Goal: Navigation & Orientation: Understand site structure

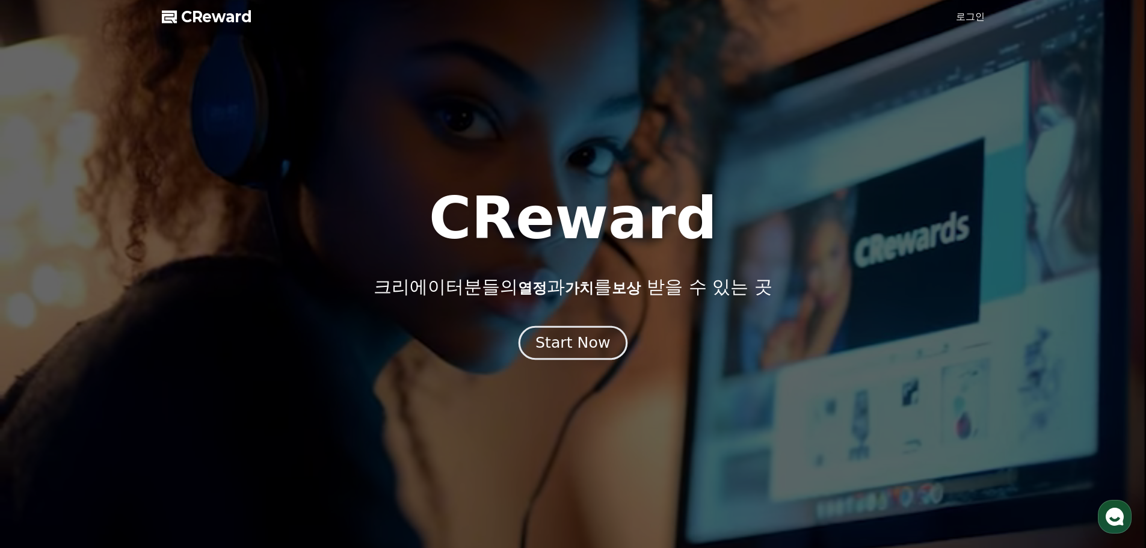
click at [585, 346] on div "Start Now" at bounding box center [572, 343] width 75 height 20
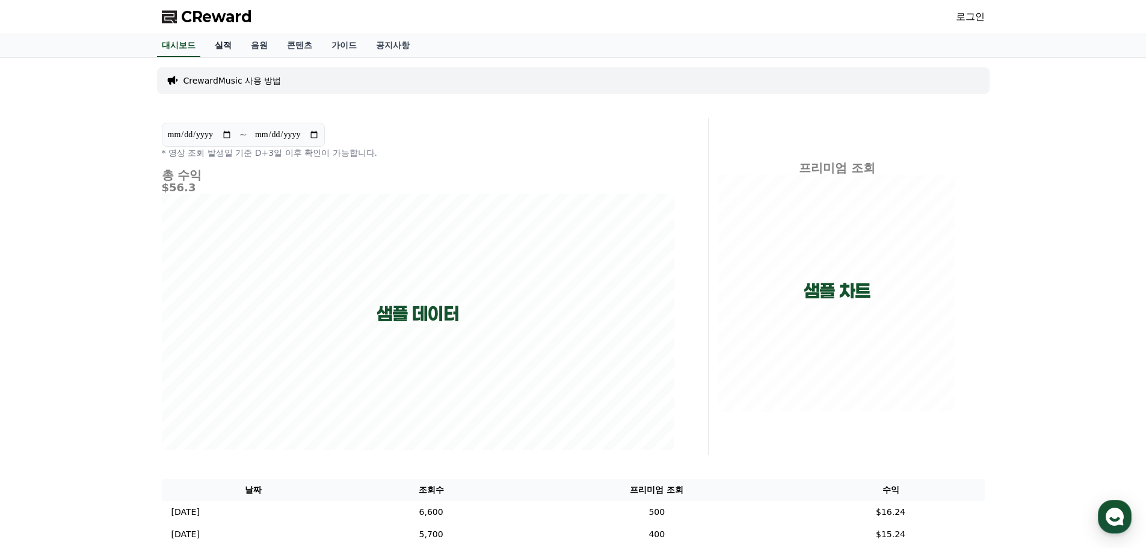
click at [221, 54] on link "실적" at bounding box center [223, 45] width 36 height 23
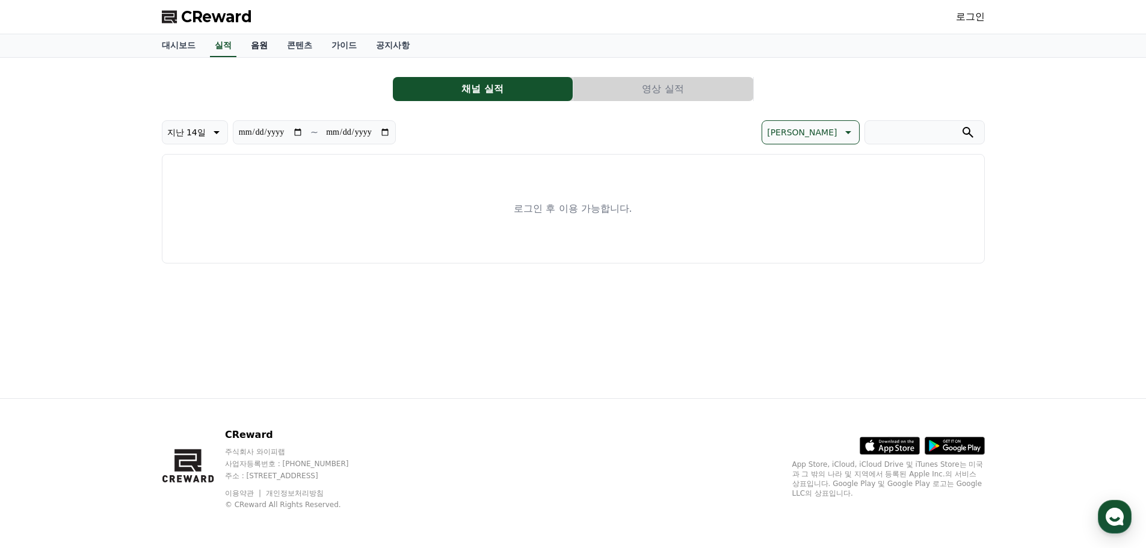
click at [265, 53] on link "음원" at bounding box center [259, 45] width 36 height 23
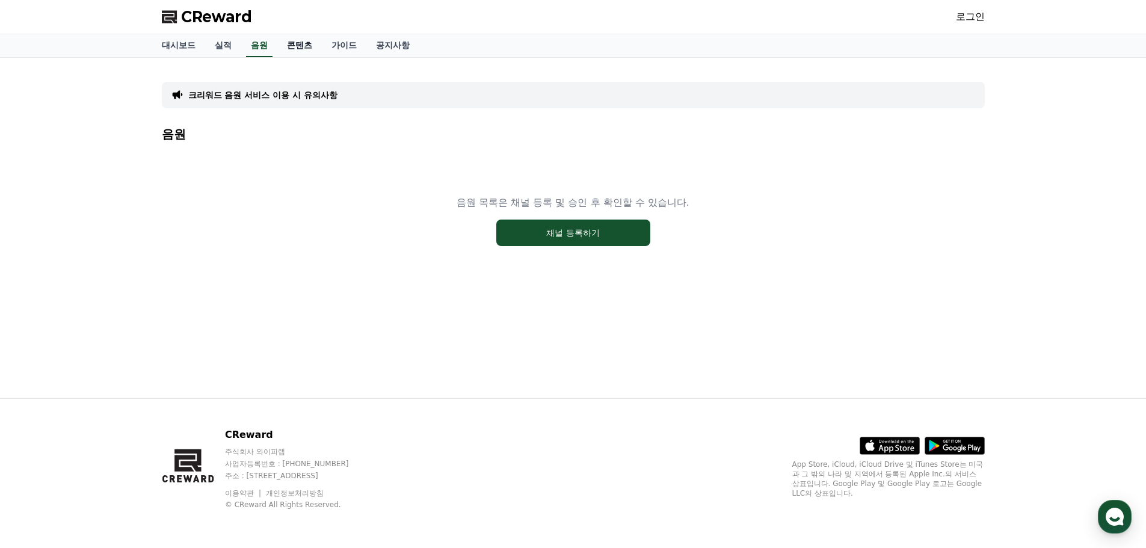
click at [284, 48] on link "콘텐츠" at bounding box center [299, 45] width 45 height 23
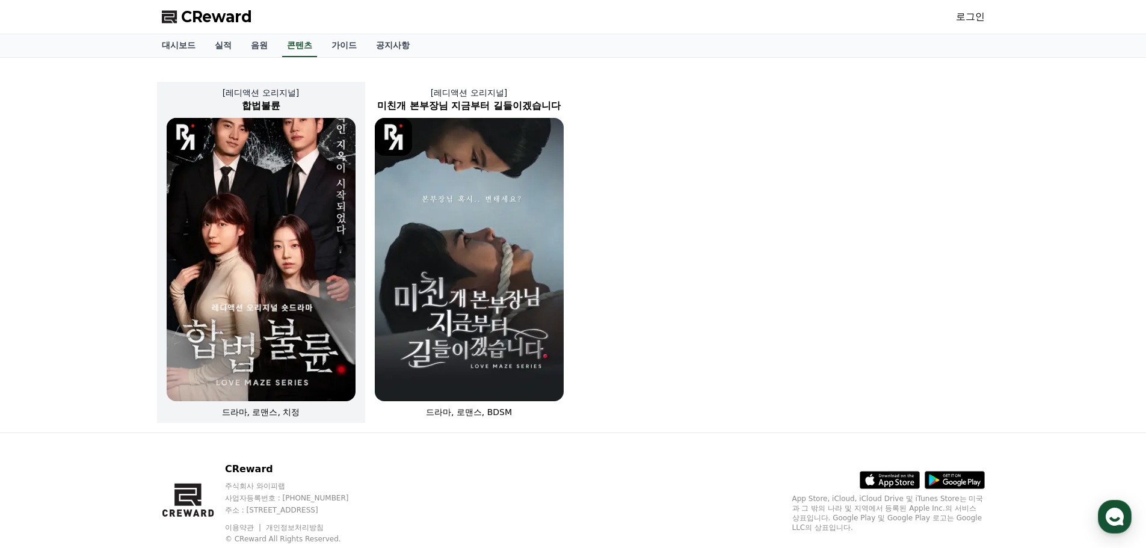
click at [250, 264] on img at bounding box center [261, 259] width 189 height 283
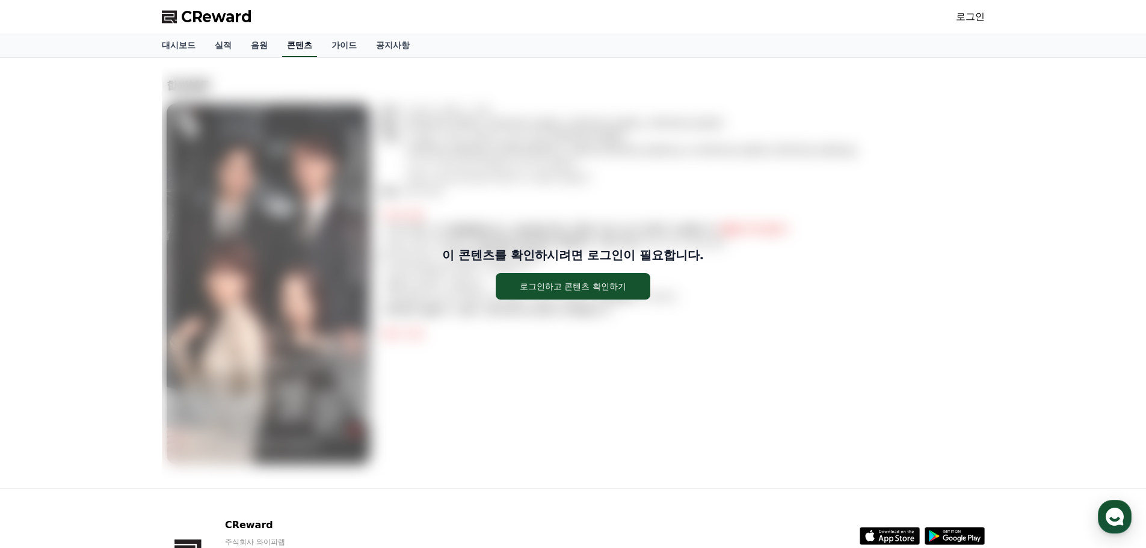
click at [311, 45] on link "콘텐츠" at bounding box center [299, 45] width 35 height 23
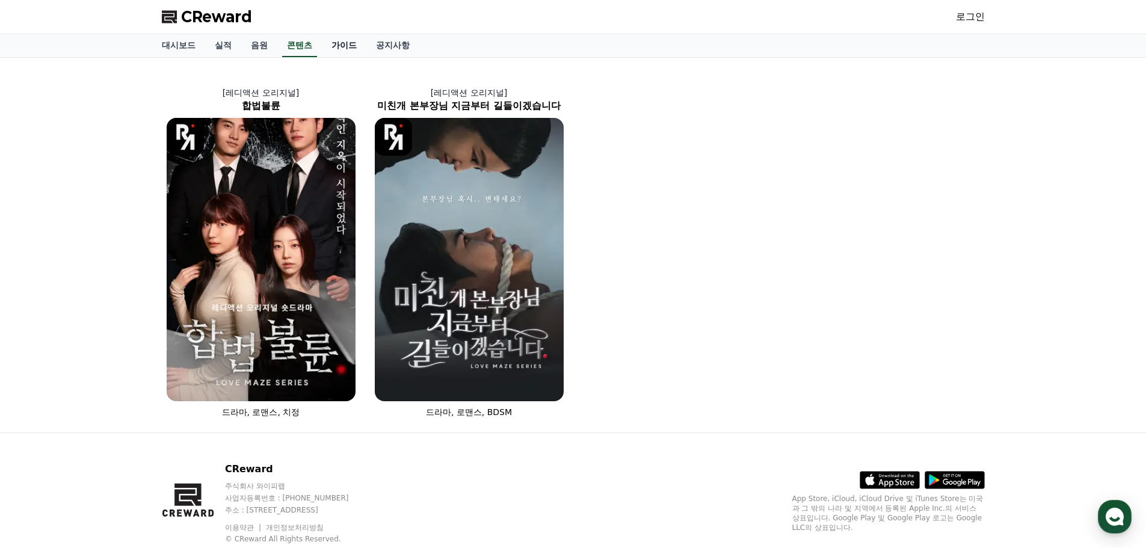
click at [347, 46] on link "가이드" at bounding box center [344, 45] width 45 height 23
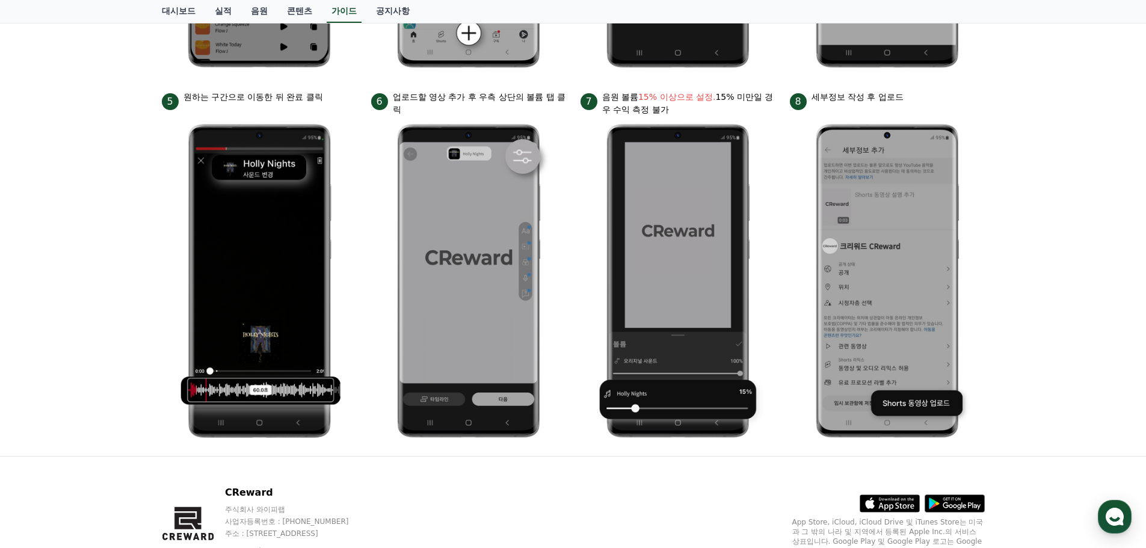
scroll to position [539, 0]
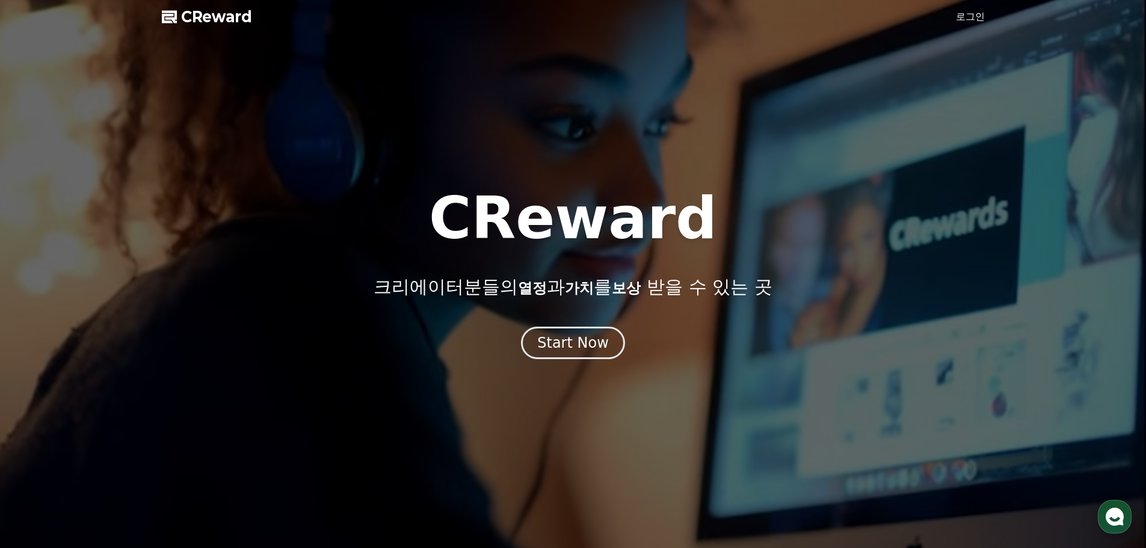
click at [953, 17] on div at bounding box center [573, 274] width 1146 height 548
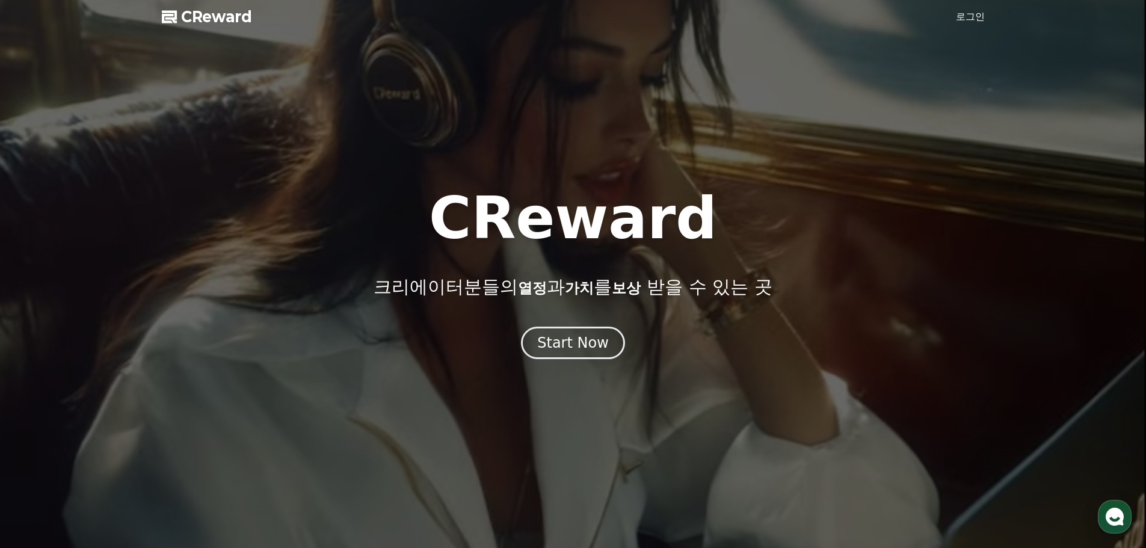
click at [965, 14] on link "로그인" at bounding box center [970, 17] width 29 height 14
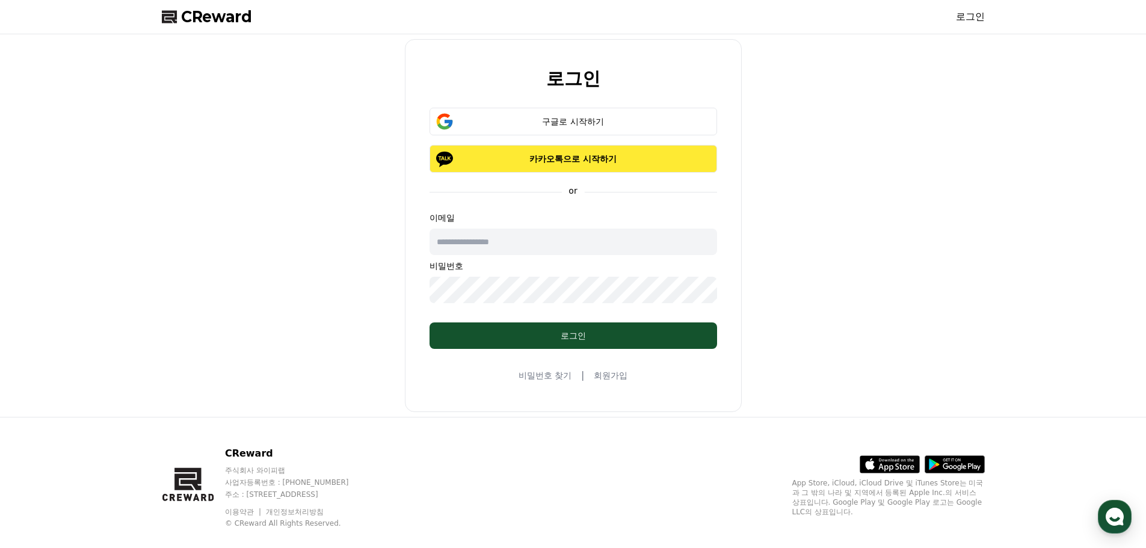
click at [562, 155] on p "카카오톡으로 시작하기" at bounding box center [573, 159] width 253 height 12
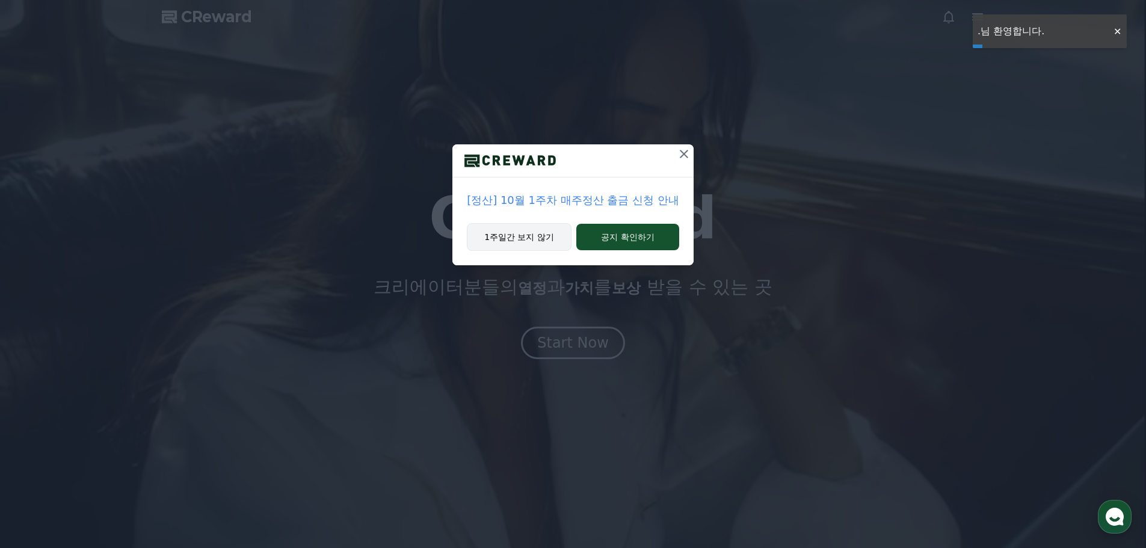
click at [523, 248] on button "1주일간 보지 않기" at bounding box center [519, 237] width 105 height 28
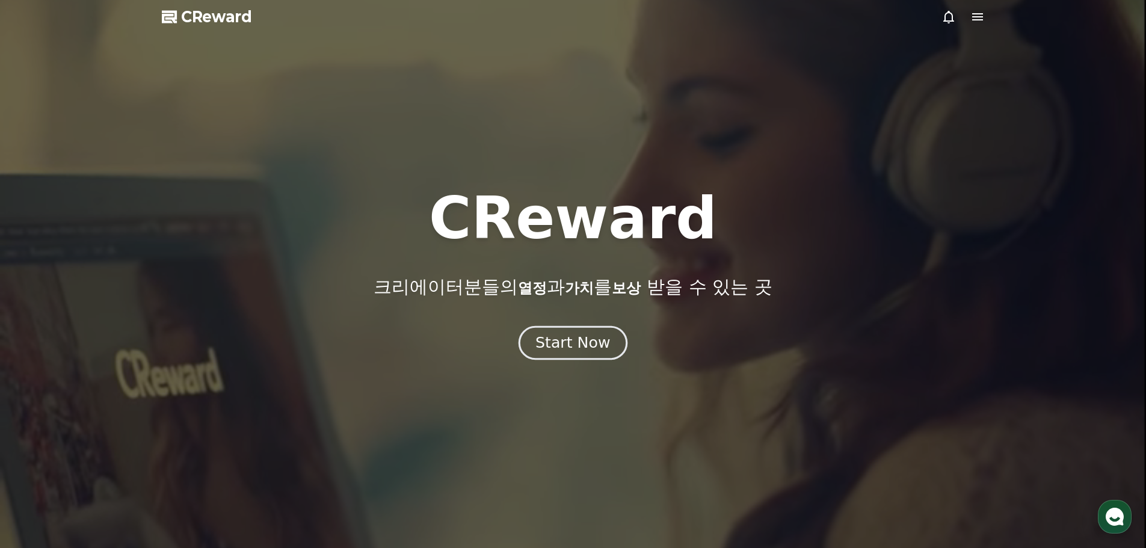
click at [586, 334] on div "Start Now" at bounding box center [572, 343] width 75 height 20
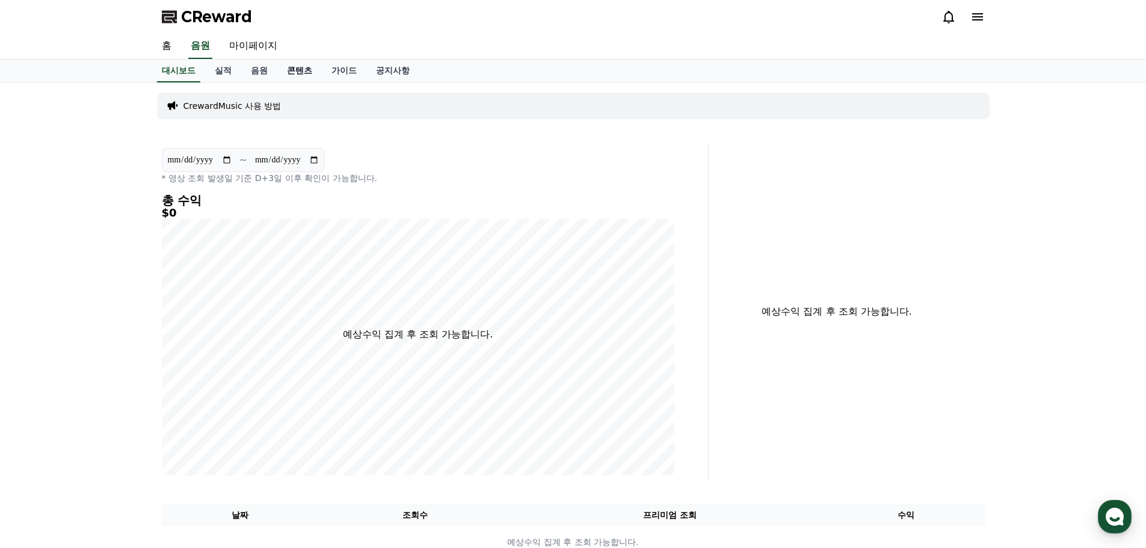
click at [299, 72] on link "콘텐츠" at bounding box center [299, 71] width 45 height 23
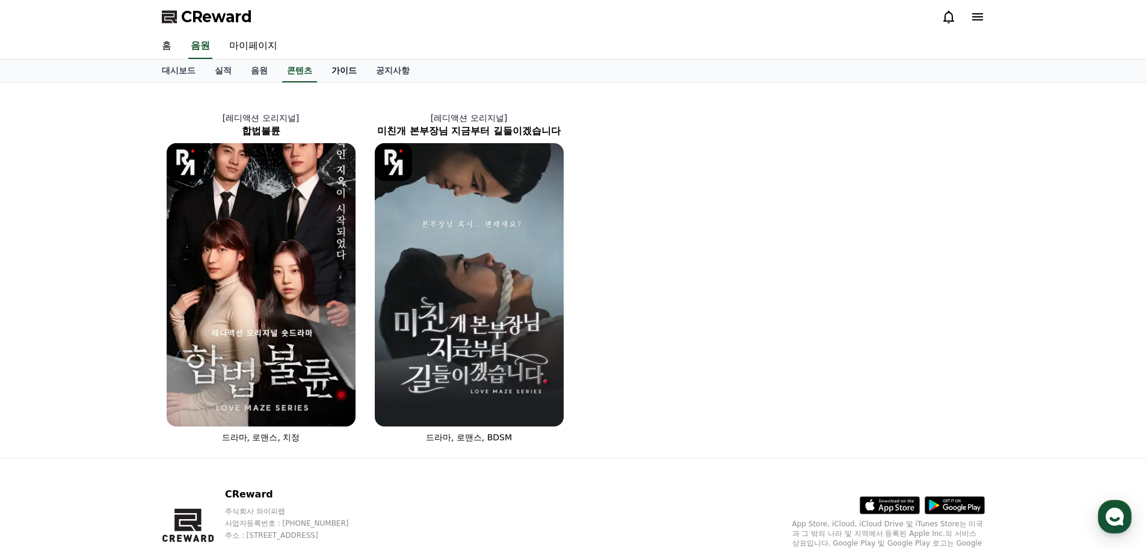
click at [347, 75] on link "가이드" at bounding box center [344, 71] width 45 height 23
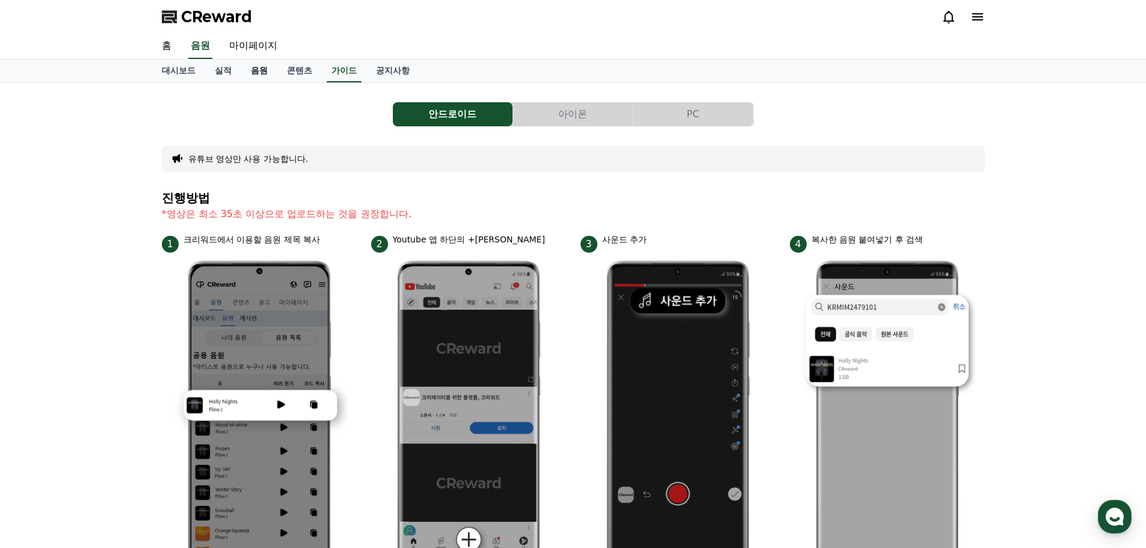
click at [254, 70] on link "음원" at bounding box center [259, 71] width 36 height 23
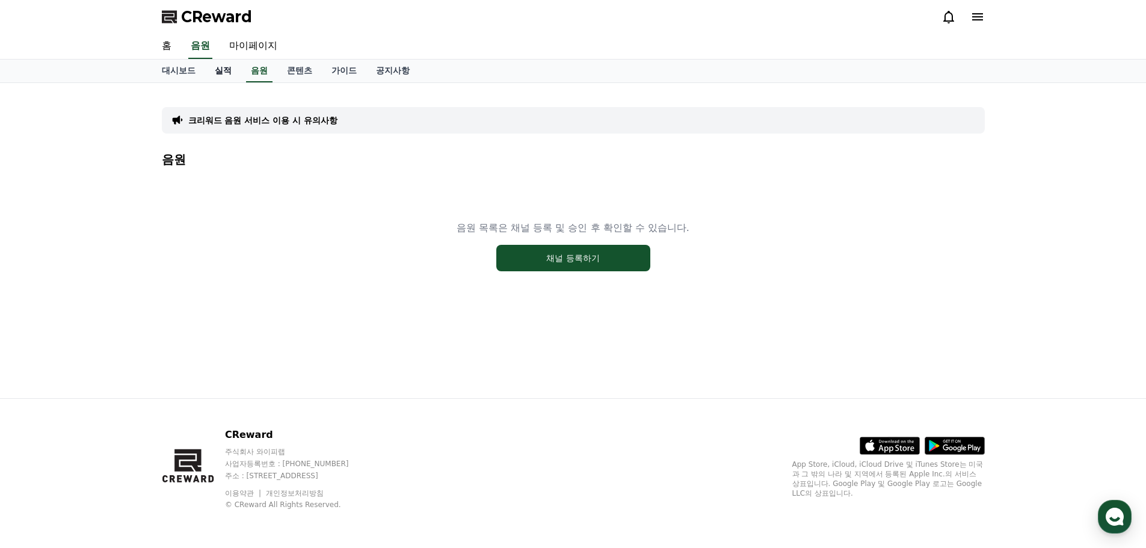
click at [229, 73] on link "실적" at bounding box center [223, 71] width 36 height 23
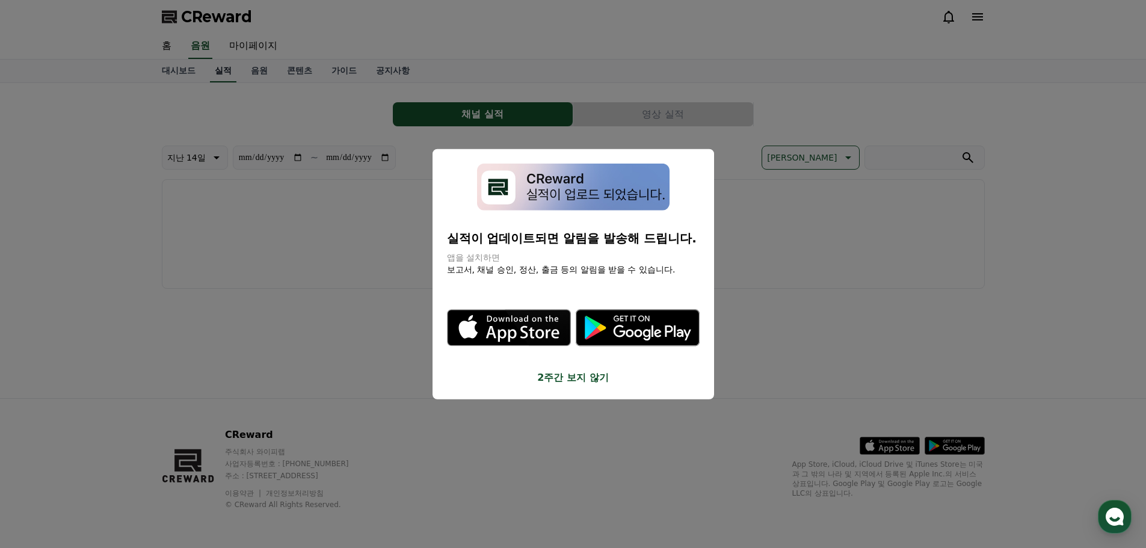
click at [174, 71] on button "close modal" at bounding box center [573, 274] width 1146 height 548
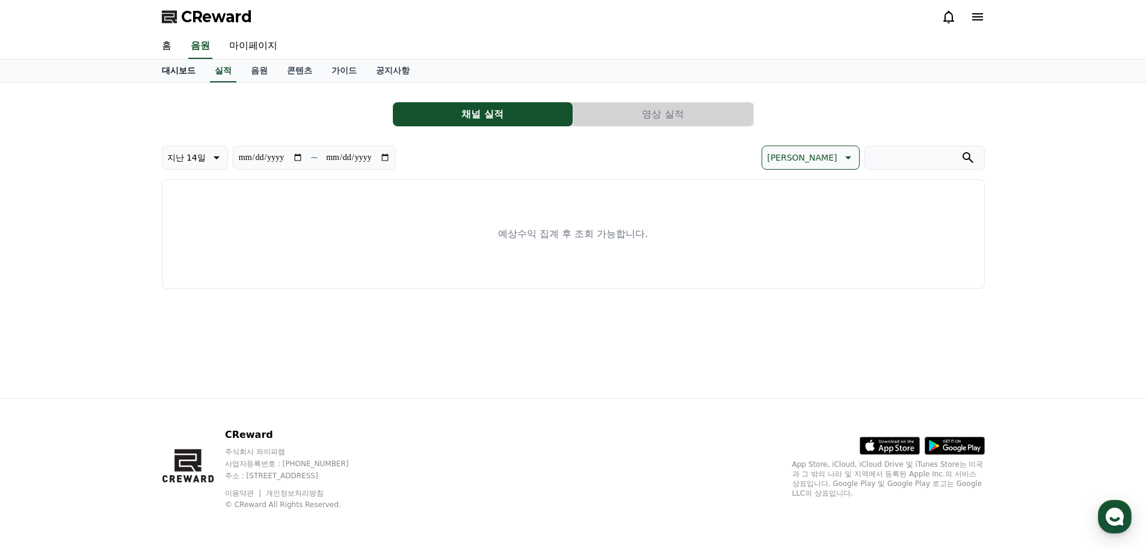
click at [185, 73] on link "대시보드" at bounding box center [178, 71] width 53 height 23
